Goal: Check status

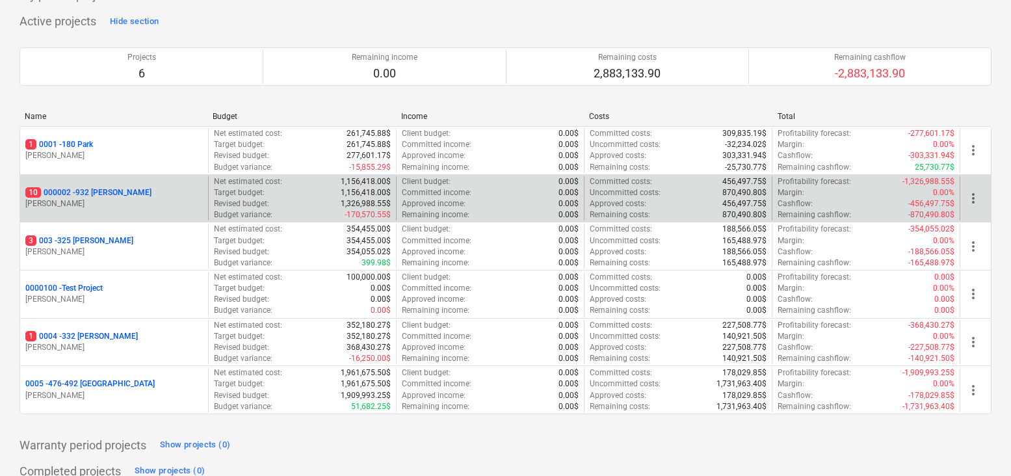
scroll to position [127, 0]
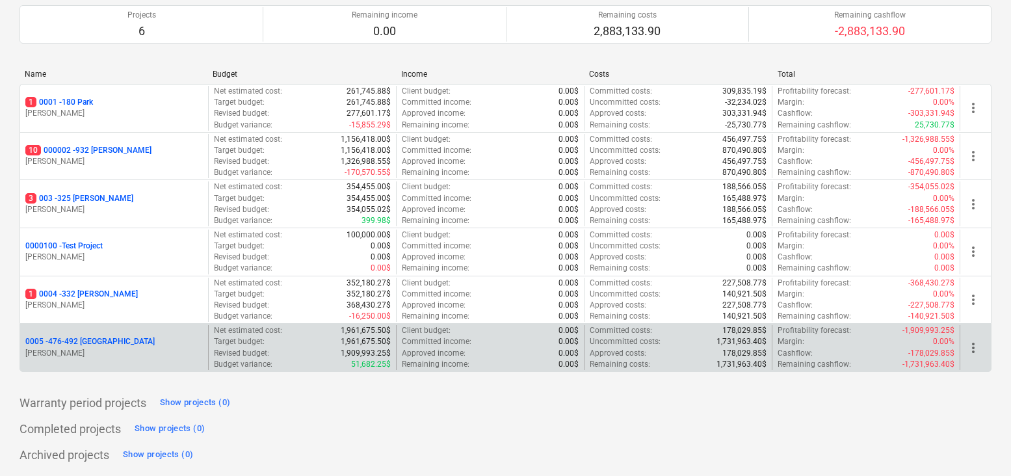
click at [79, 344] on p "0005 - 476-492 [GEOGRAPHIC_DATA]" at bounding box center [89, 341] width 129 height 11
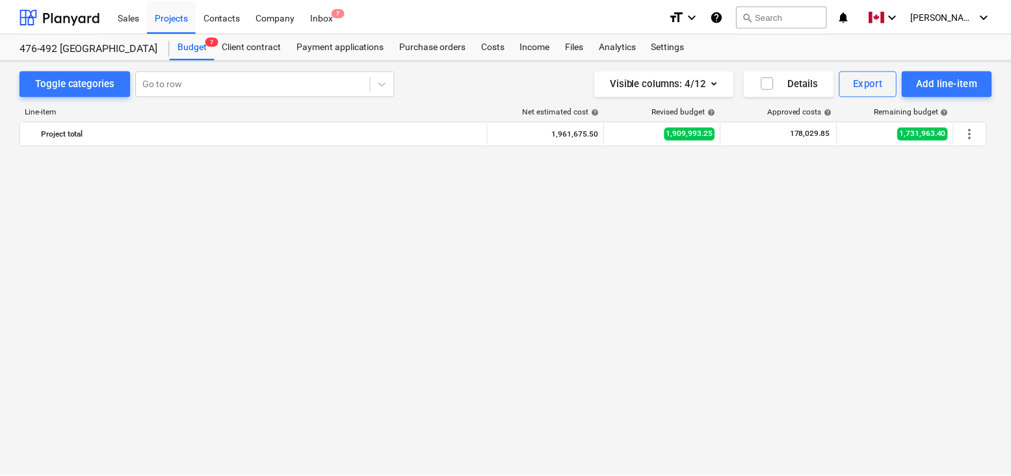
scroll to position [1265, 0]
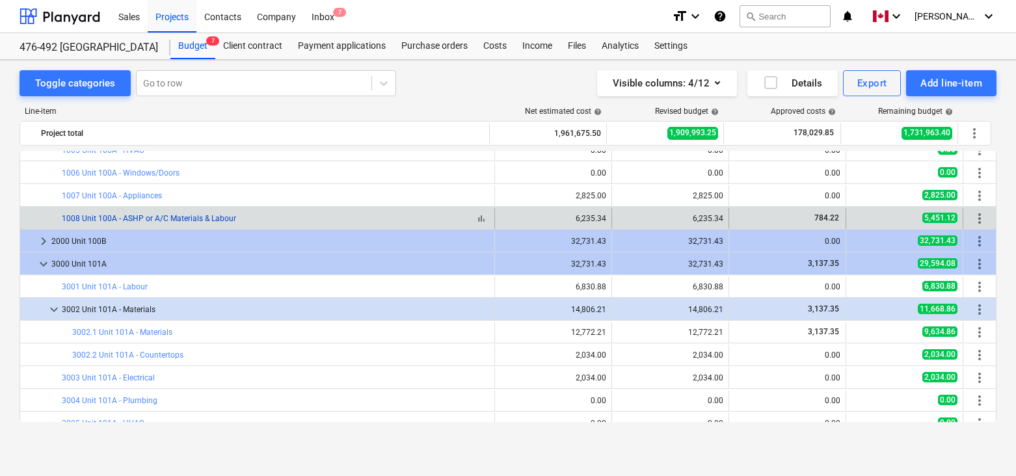
click at [168, 217] on link "1008 Unit 100A - ASHP or A/C Materials & Labour" at bounding box center [149, 218] width 174 height 9
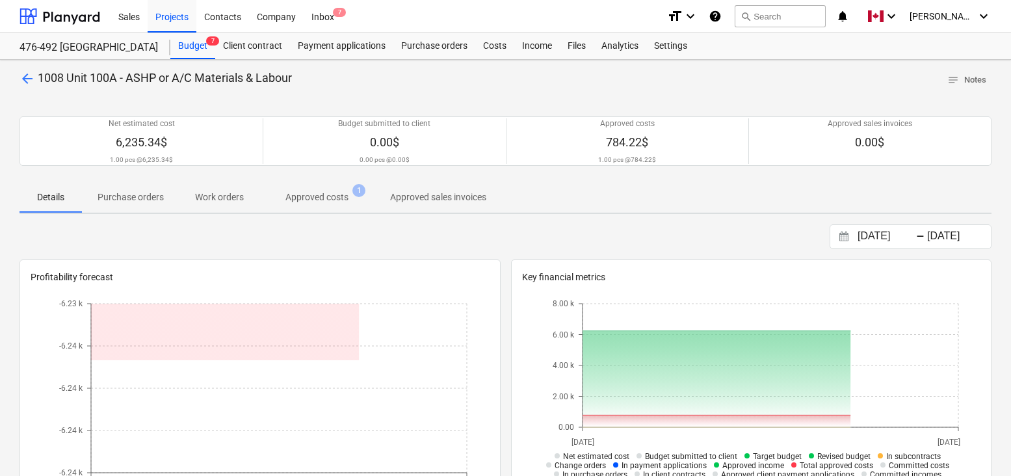
click at [309, 196] on p "Approved costs" at bounding box center [316, 197] width 63 height 14
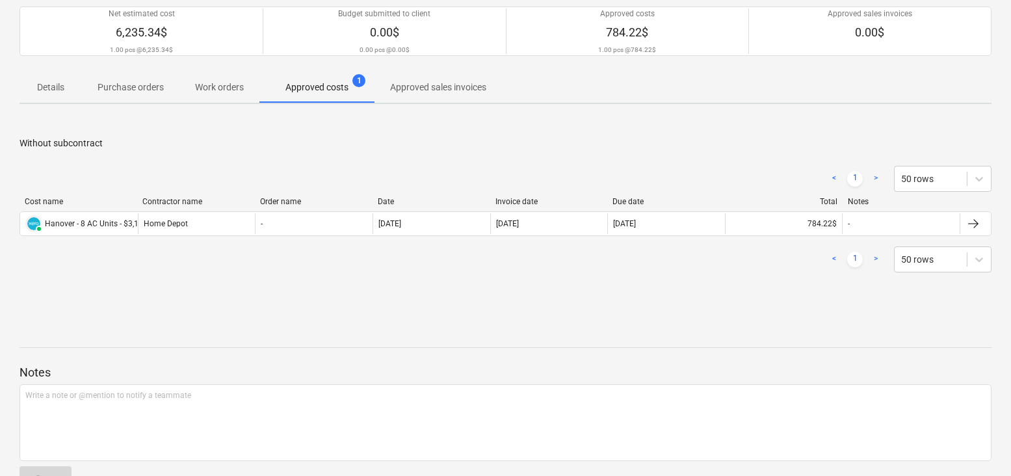
scroll to position [147, 0]
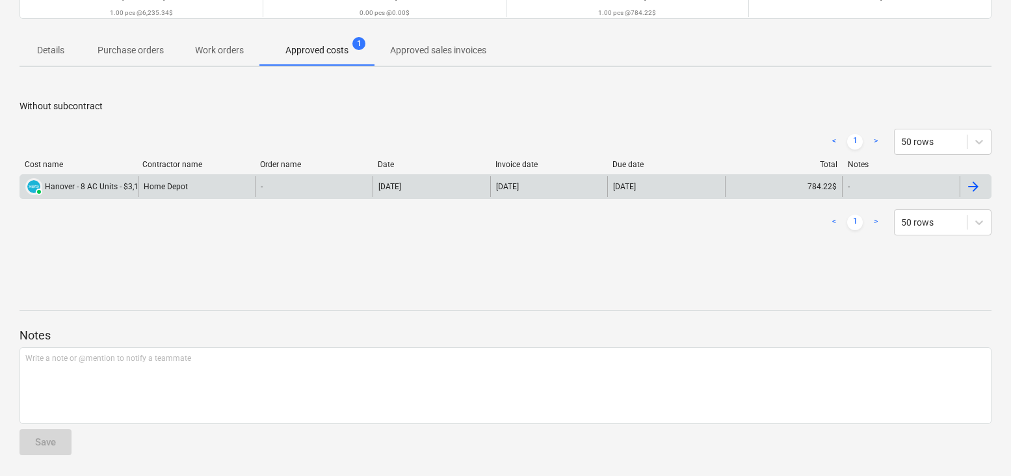
click at [970, 186] on div at bounding box center [973, 187] width 16 height 16
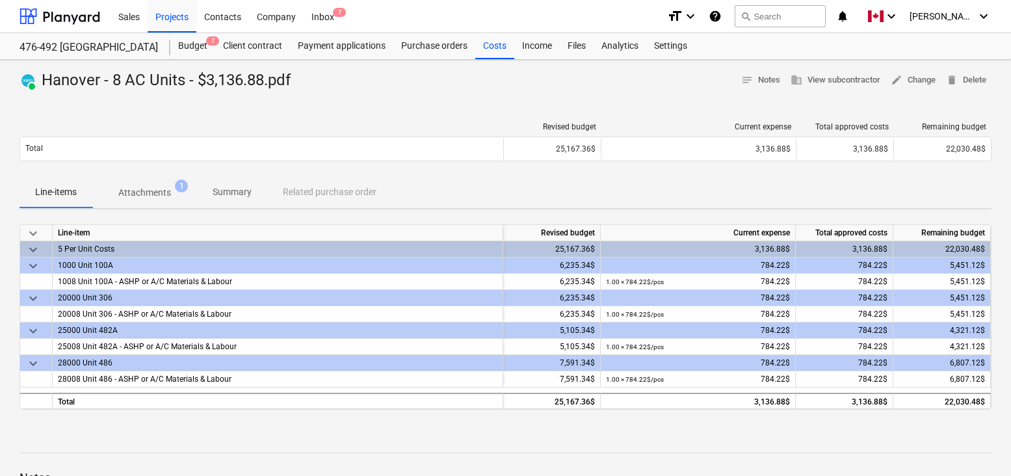
click at [139, 190] on p "Attachments" at bounding box center [144, 193] width 53 height 14
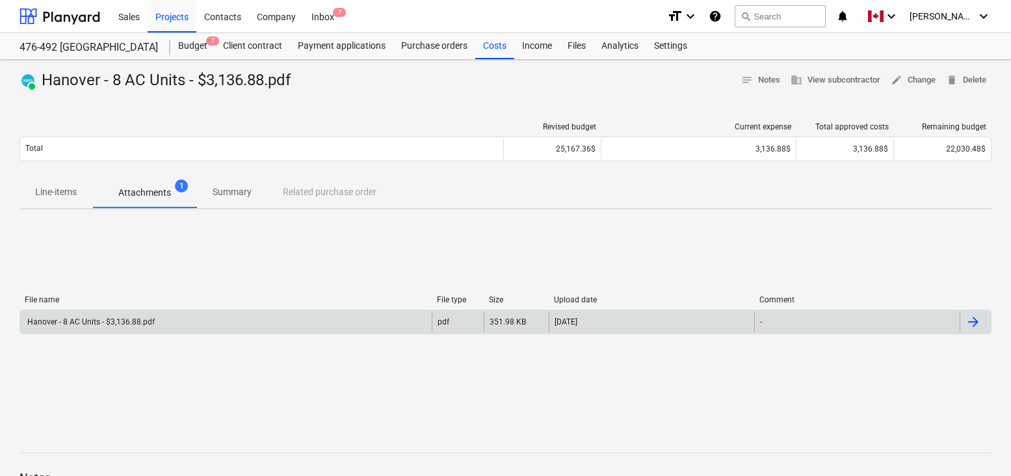
click at [978, 323] on div at bounding box center [973, 322] width 16 height 16
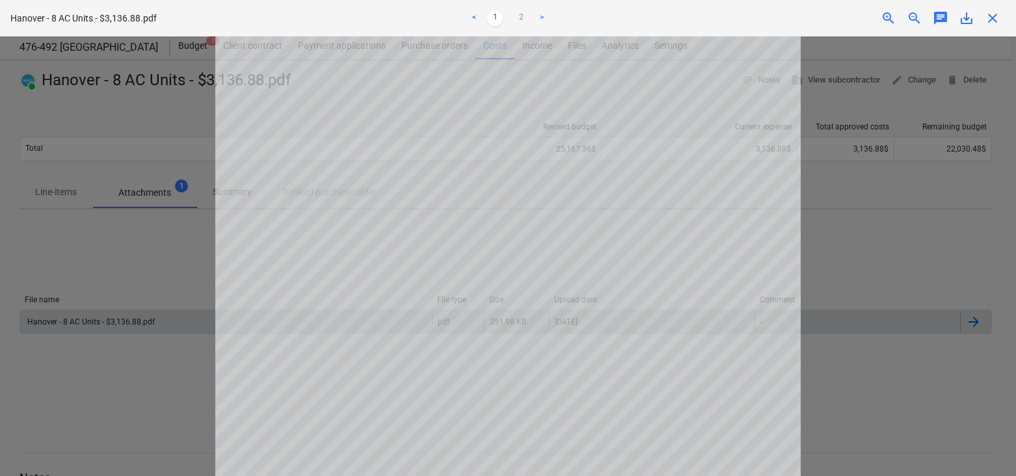
scroll to position [334, 0]
click at [521, 19] on link "2" at bounding box center [521, 18] width 16 height 16
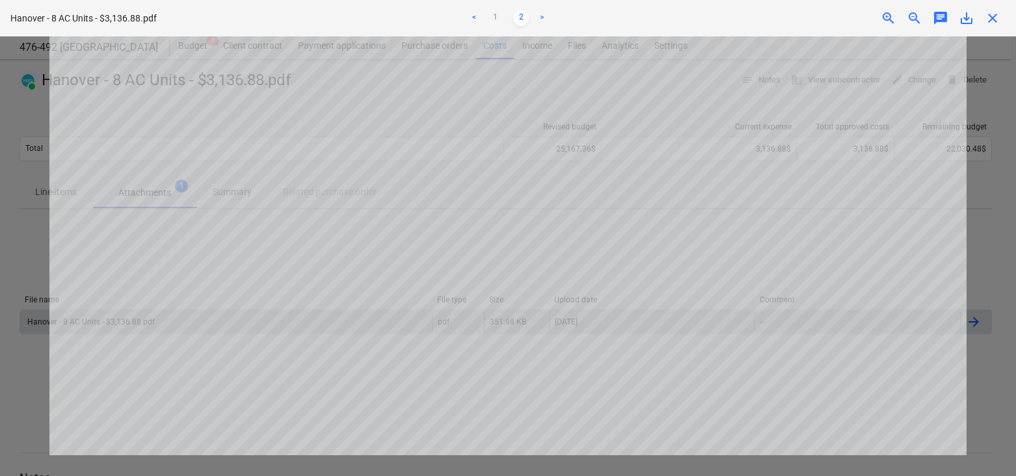
click at [967, 22] on span "save_alt" at bounding box center [966, 18] width 16 height 16
click at [494, 15] on link "1" at bounding box center [495, 18] width 16 height 16
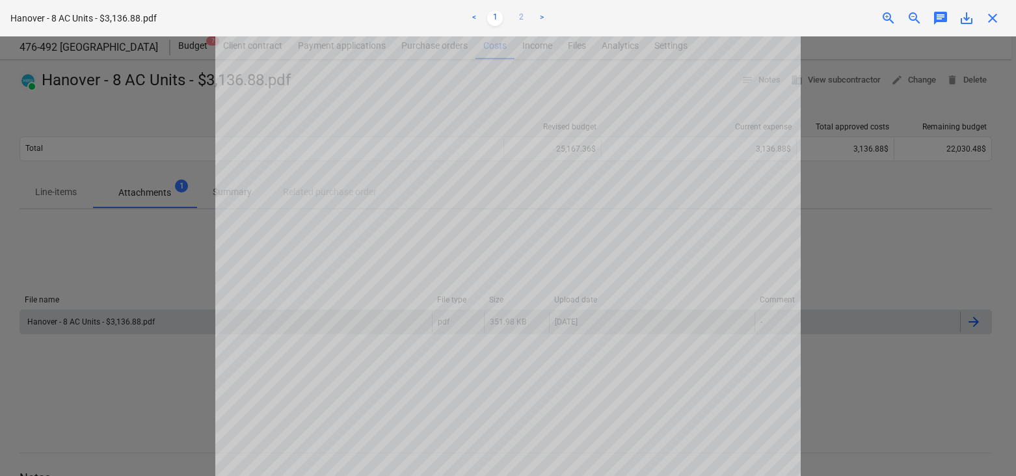
click at [516, 17] on link "2" at bounding box center [521, 18] width 16 height 16
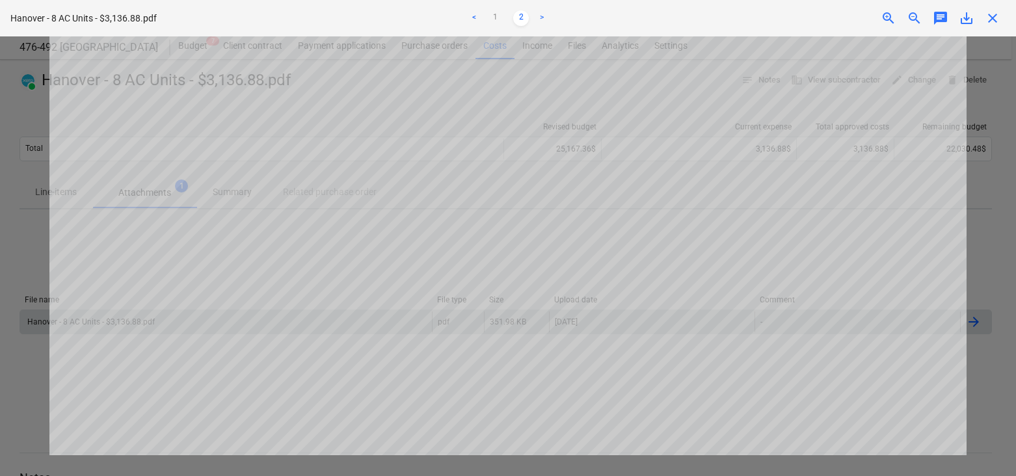
click at [993, 18] on span "close" at bounding box center [992, 18] width 16 height 16
